Goal: Task Accomplishment & Management: Manage account settings

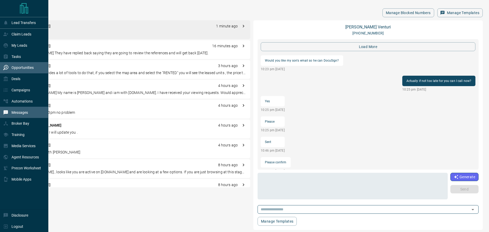
scroll to position [502, 0]
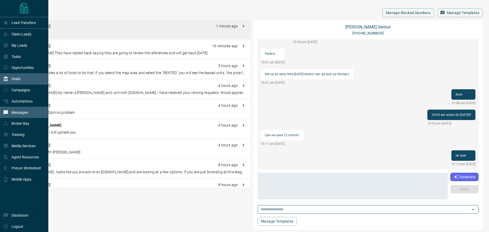
click at [27, 76] on div "Deals" at bounding box center [24, 78] width 48 height 11
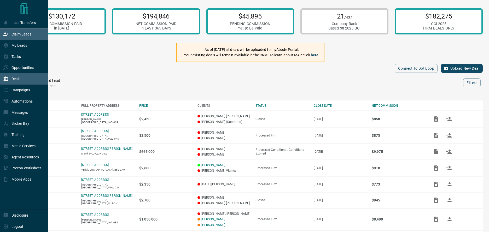
click at [23, 32] on p "Claim Leads" at bounding box center [21, 34] width 20 height 4
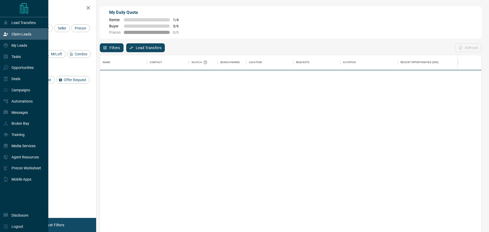
scroll to position [174, 378]
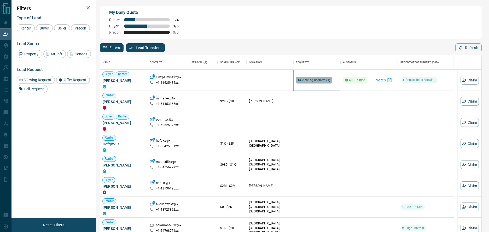
click at [325, 80] on span "Viewing Request ( 1 )" at bounding box center [316, 80] width 29 height 4
click at [386, 79] on button "Notes" at bounding box center [384, 80] width 23 height 8
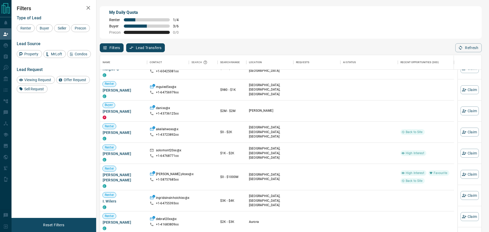
scroll to position [59, 0]
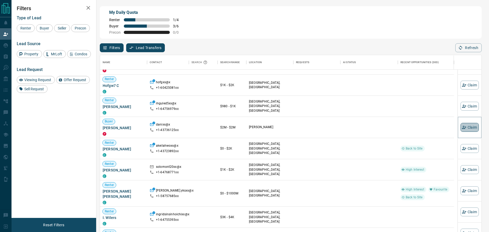
click at [462, 128] on icon "button" at bounding box center [464, 127] width 5 height 5
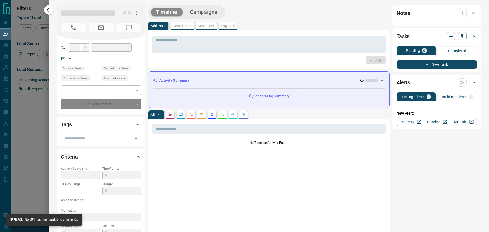
type input "**"
type input "**********"
type input "**"
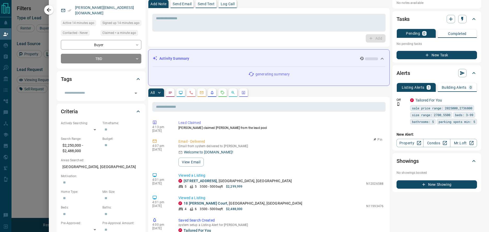
scroll to position [0, 0]
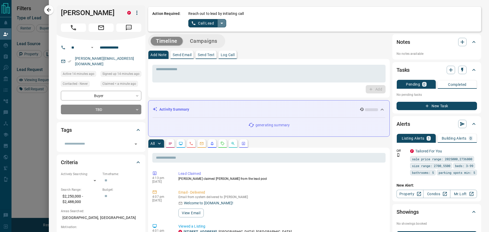
click at [219, 25] on icon "split button" at bounding box center [222, 23] width 6 height 6
click at [207, 41] on li "Log Manual Call" at bounding box center [207, 41] width 32 height 8
click at [198, 24] on button "Log Manual Call" at bounding box center [205, 23] width 34 height 8
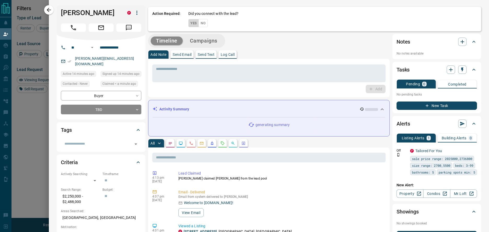
click at [192, 23] on button "Yes" at bounding box center [193, 23] width 10 height 8
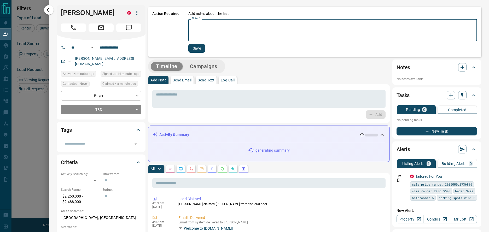
click at [194, 37] on textarea "Notes   *" at bounding box center [332, 30] width 281 height 18
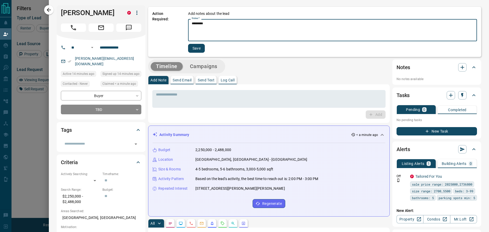
type textarea "*********"
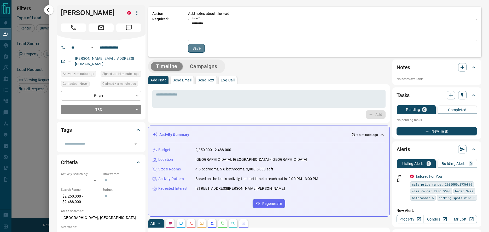
click at [194, 48] on button "Save" at bounding box center [196, 48] width 17 height 9
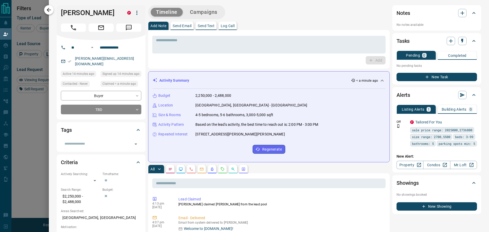
click at [46, 8] on icon "button" at bounding box center [49, 10] width 6 height 6
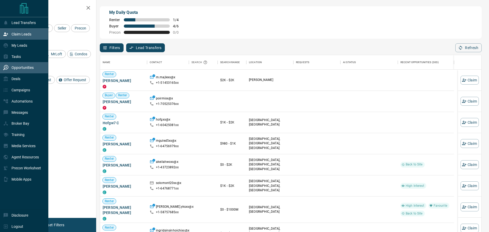
click at [20, 65] on div "Opportunities" at bounding box center [18, 67] width 31 height 9
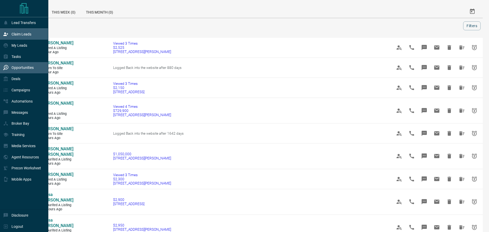
click at [13, 34] on p "Claim Leads" at bounding box center [21, 34] width 20 height 4
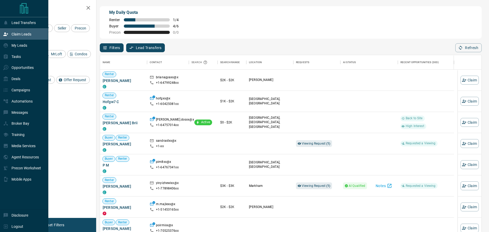
scroll to position [174, 378]
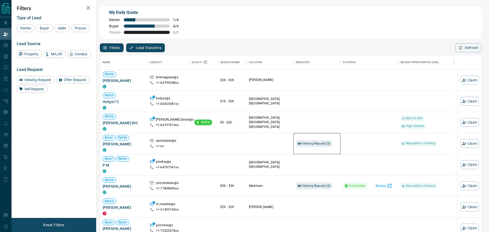
click at [311, 139] on div "Viewing Request ( 1 )" at bounding box center [317, 143] width 42 height 21
click at [313, 143] on span "Viewing Request ( 1 )" at bounding box center [316, 144] width 29 height 4
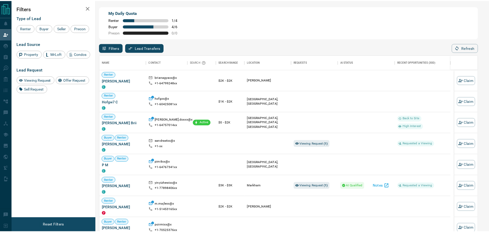
scroll to position [4, 4]
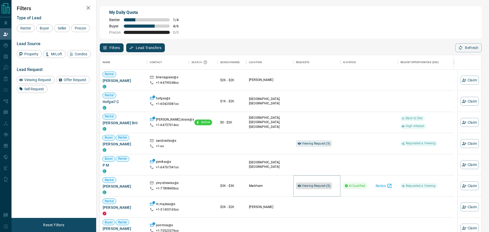
click at [311, 185] on span "Viewing Request ( 1 )" at bounding box center [316, 186] width 29 height 4
